Goal: Navigation & Orientation: Find specific page/section

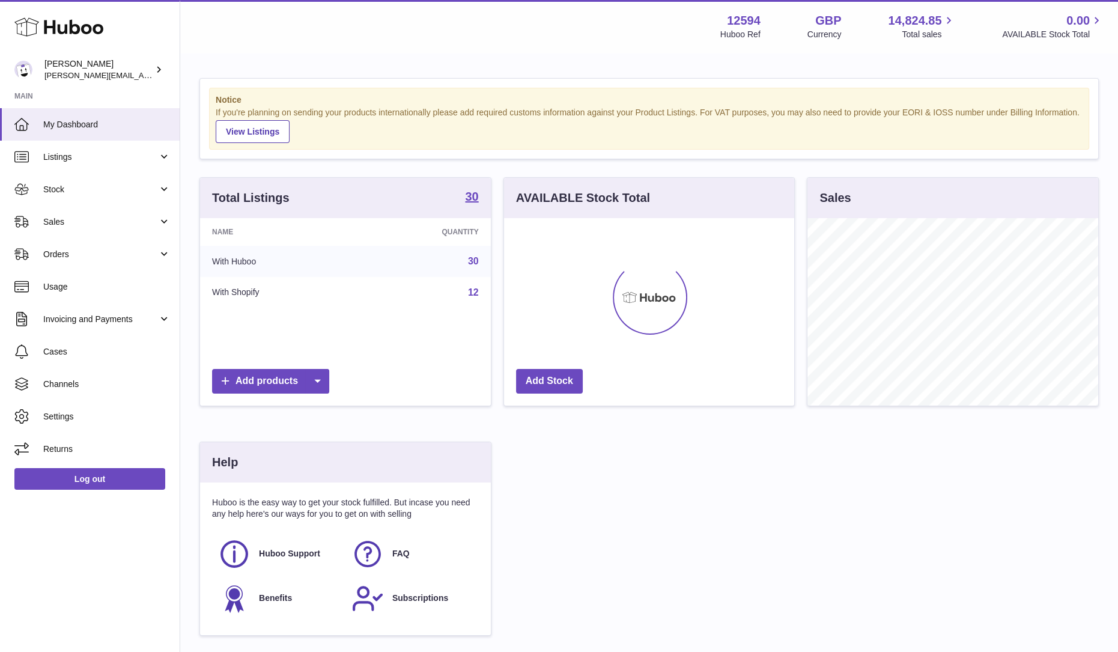
scroll to position [188, 290]
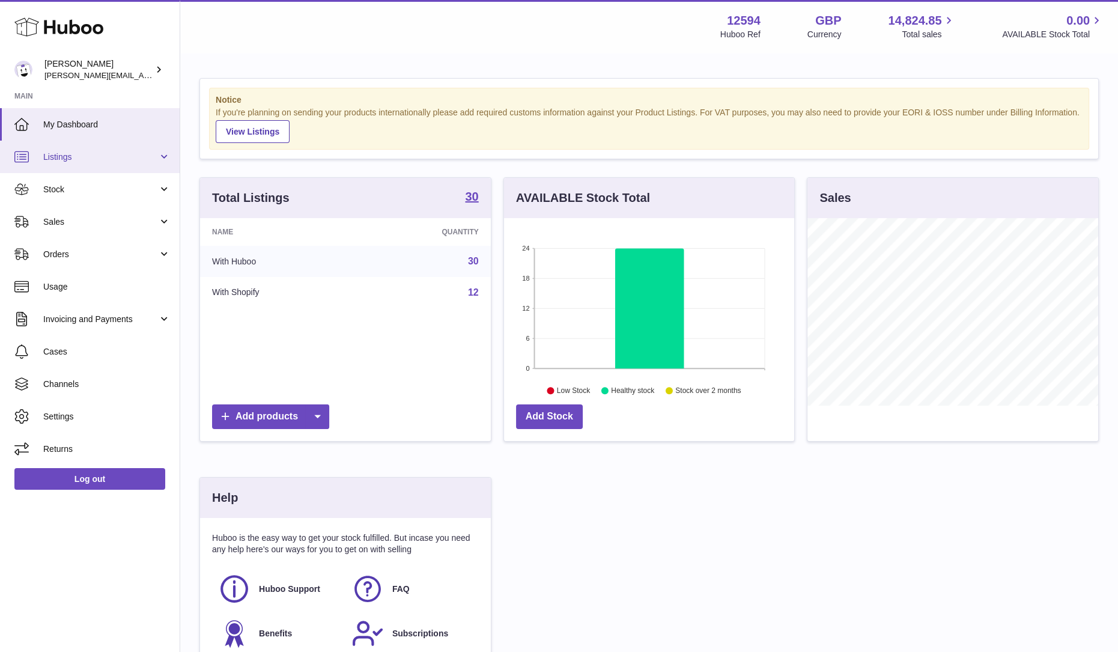
click at [84, 163] on link "Listings" at bounding box center [90, 157] width 180 height 32
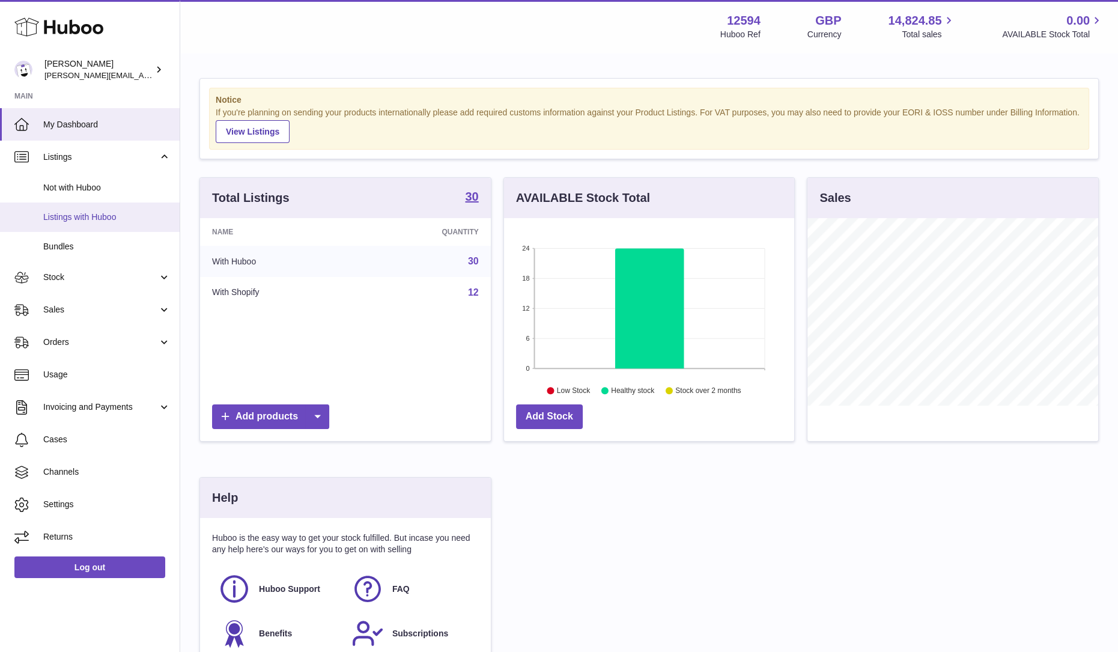
click at [90, 216] on span "Listings with Huboo" at bounding box center [106, 217] width 127 height 11
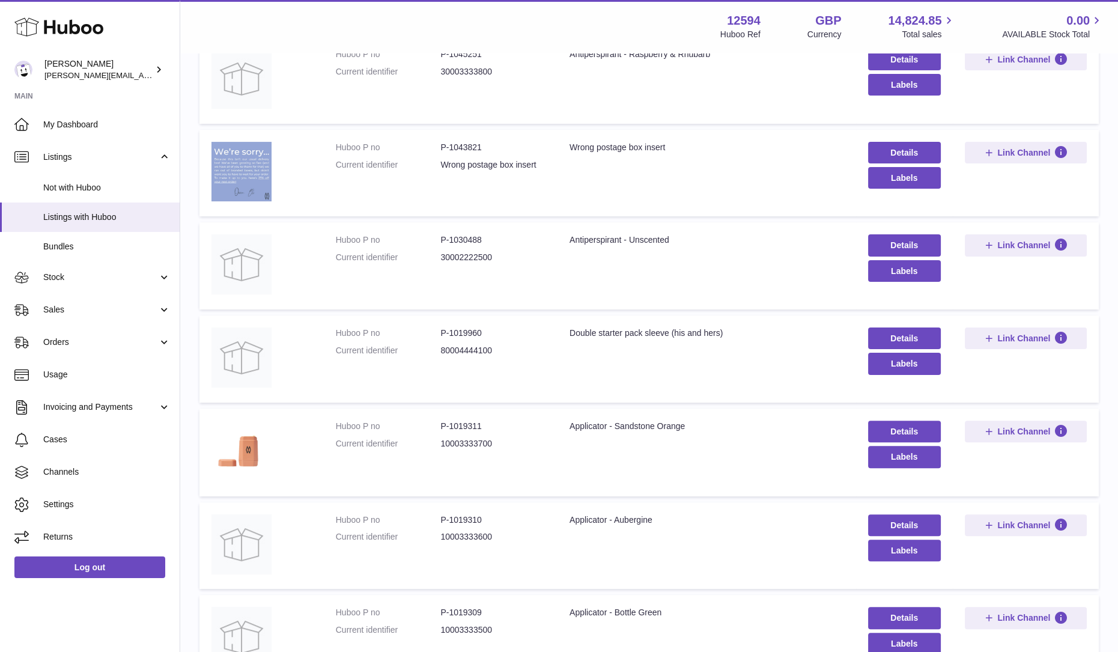
scroll to position [622, 0]
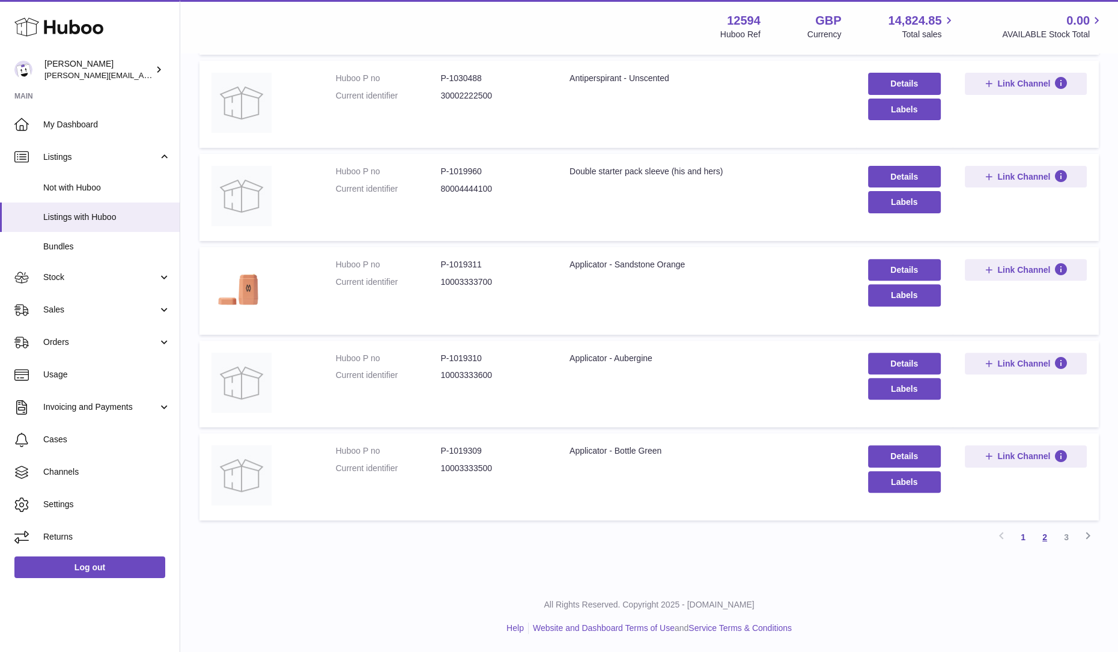
click at [1046, 537] on link "2" at bounding box center [1045, 537] width 22 height 22
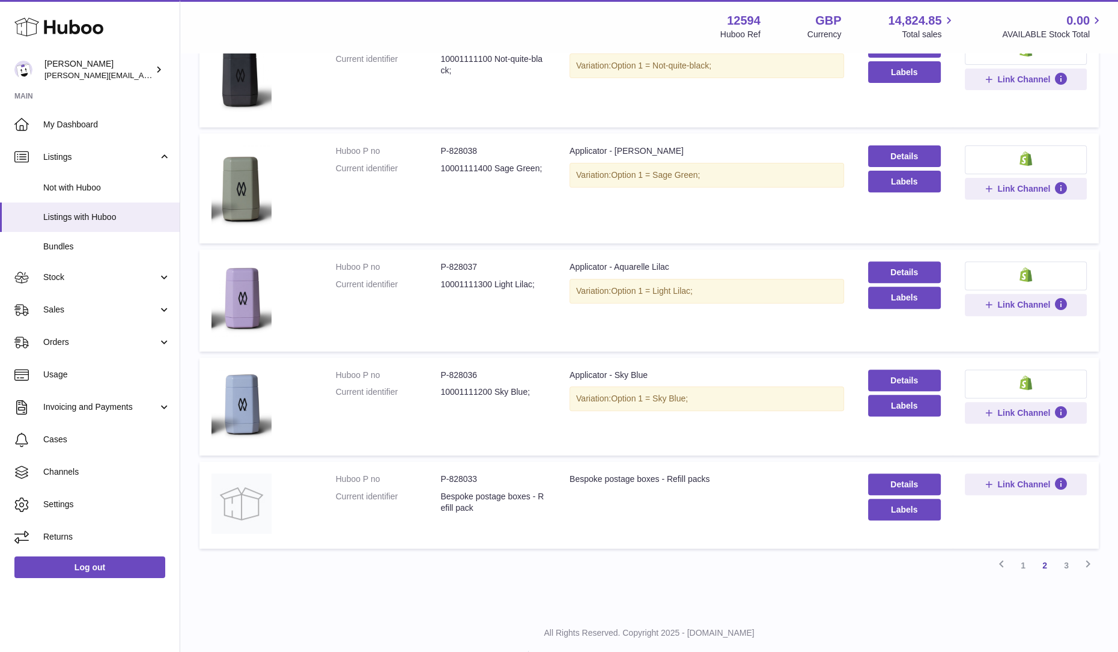
scroll to position [687, 0]
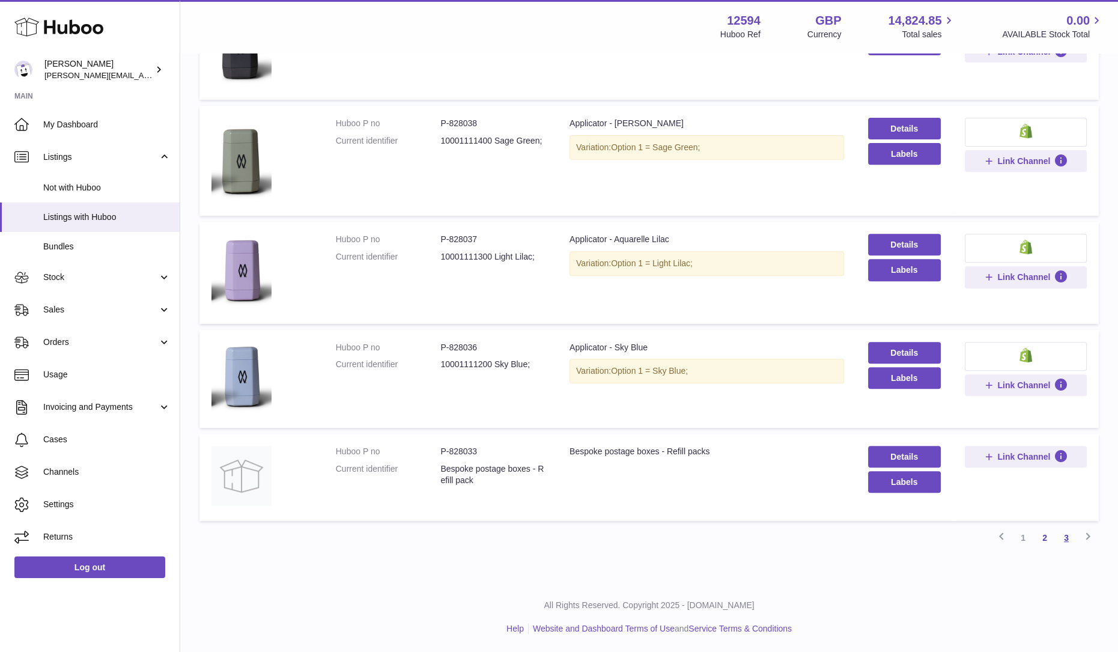
click at [1072, 539] on link "3" at bounding box center [1067, 538] width 22 height 22
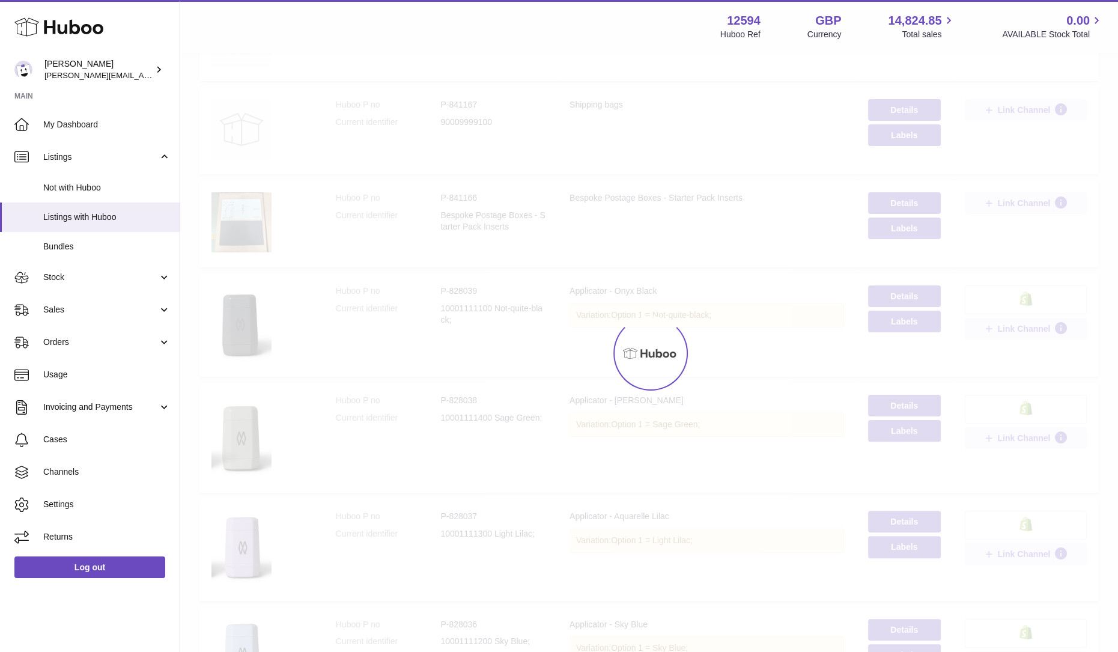
scroll to position [54, 0]
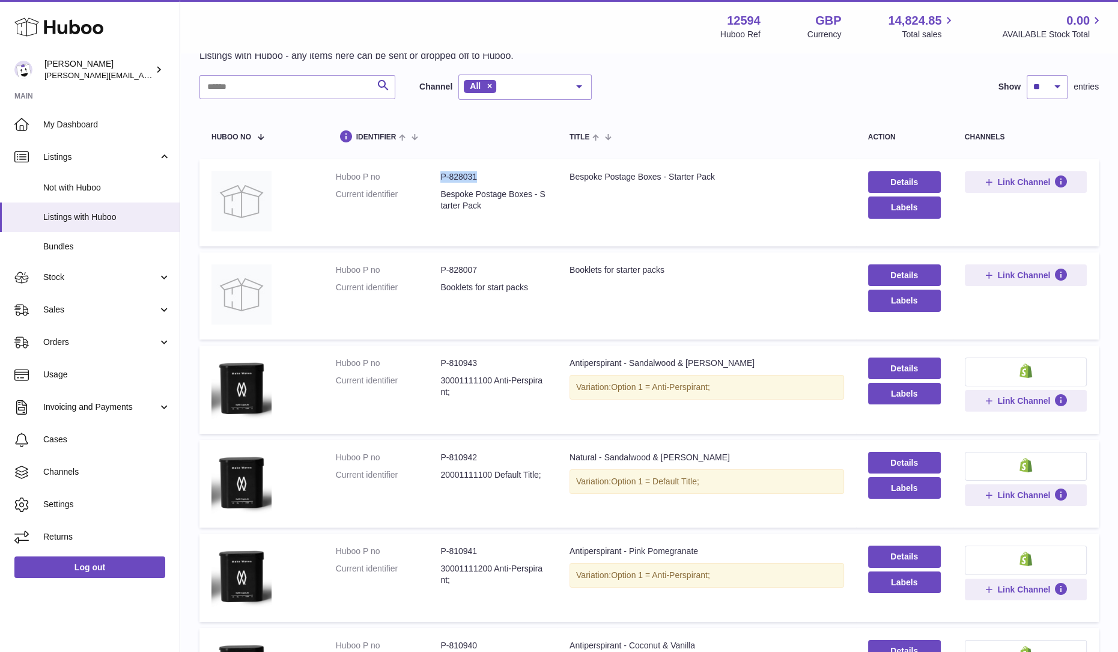
drag, startPoint x: 481, startPoint y: 174, endPoint x: 439, endPoint y: 177, distance: 42.2
click at [439, 177] on dl "Huboo P no P-828031 Current identifier Bespoke Postage Boxes - Starter Pack" at bounding box center [441, 194] width 210 height 46
copy dl "P-828031"
drag, startPoint x: 716, startPoint y: 177, endPoint x: 567, endPoint y: 179, distance: 148.5
click at [567, 179] on td "Title Bespoke Postage Boxes - Starter Pack" at bounding box center [707, 202] width 299 height 87
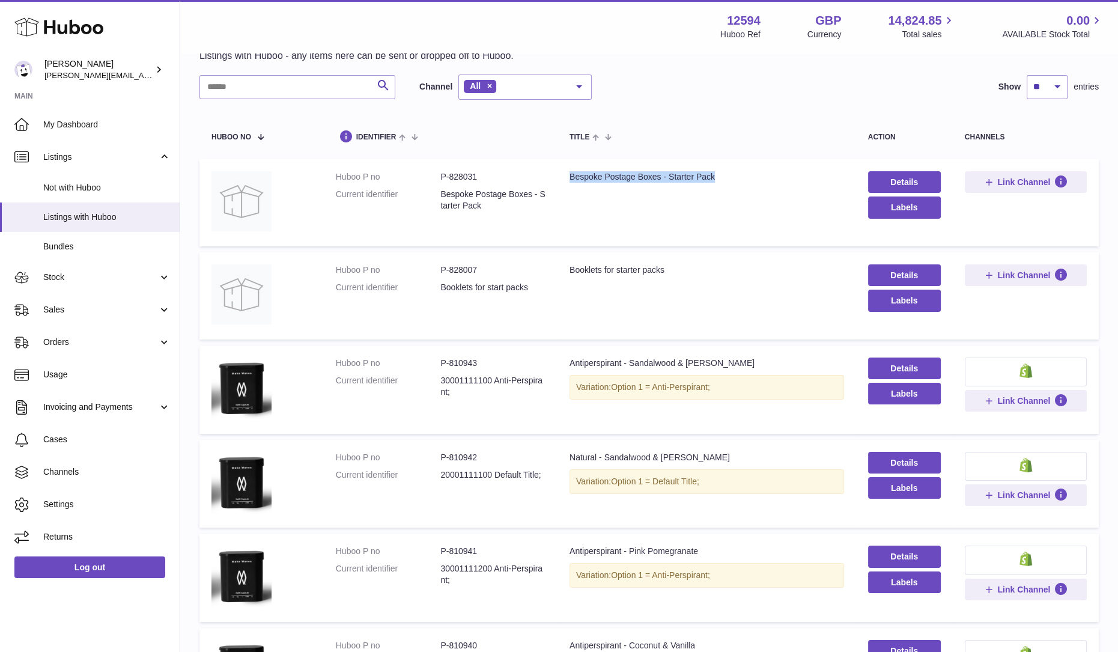
copy div "Bespoke Postage Boxes - Starter Pack"
